Goal: Ask a question

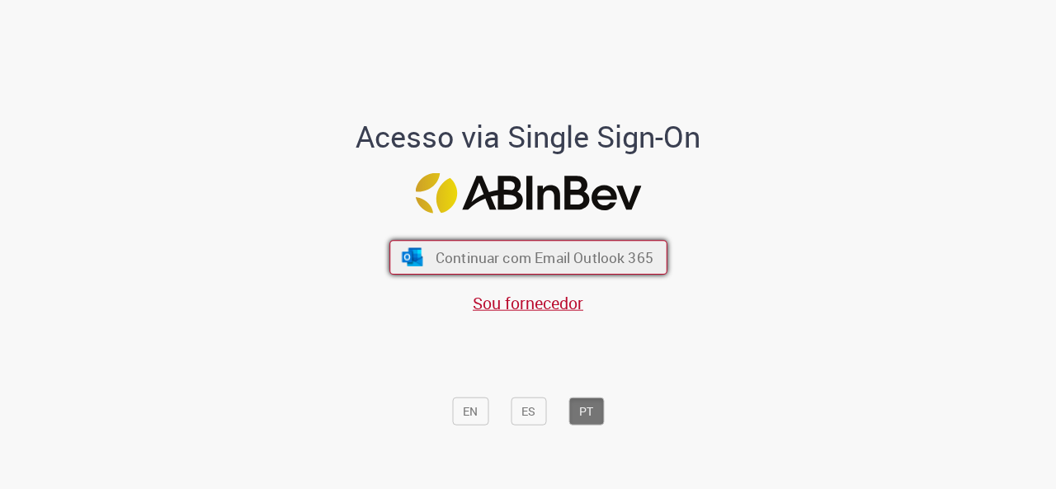
click at [556, 267] on span "Continuar com Email Outlook 365" at bounding box center [544, 257] width 218 height 19
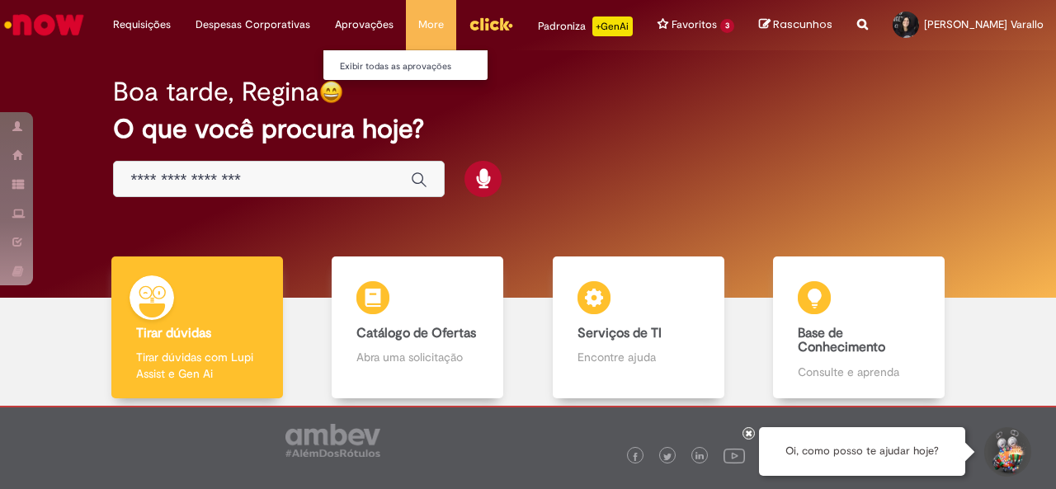
click at [354, 27] on li "Aprovações Exibir todas as aprovações" at bounding box center [364, 25] width 83 height 50
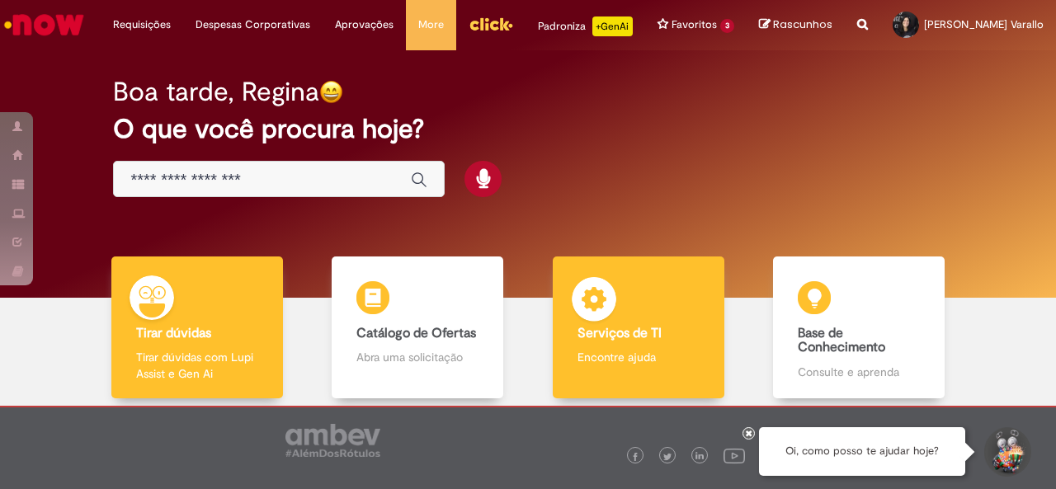
click at [585, 351] on p "Encontre ajuda" at bounding box center [639, 357] width 122 height 17
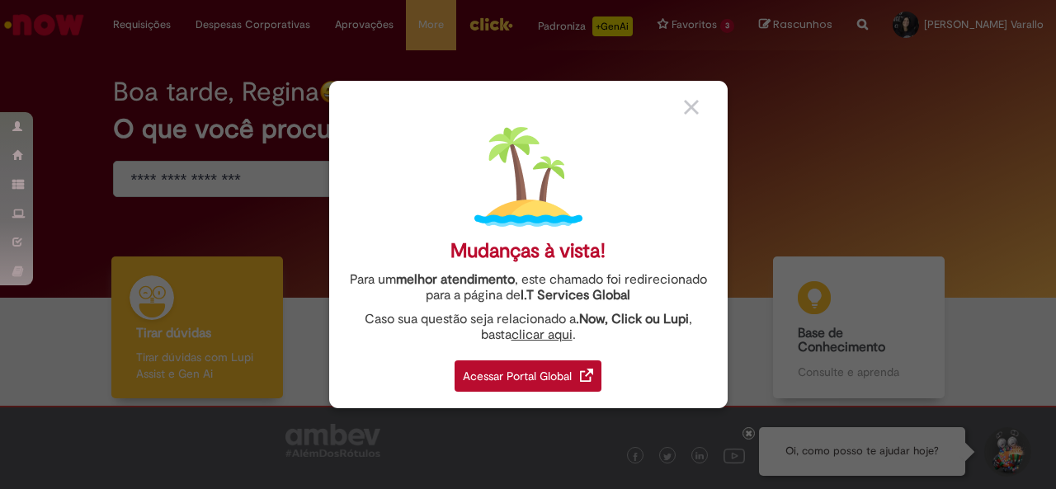
click at [554, 371] on div "Acessar Portal Global" at bounding box center [528, 376] width 147 height 31
